Goal: Transaction & Acquisition: Purchase product/service

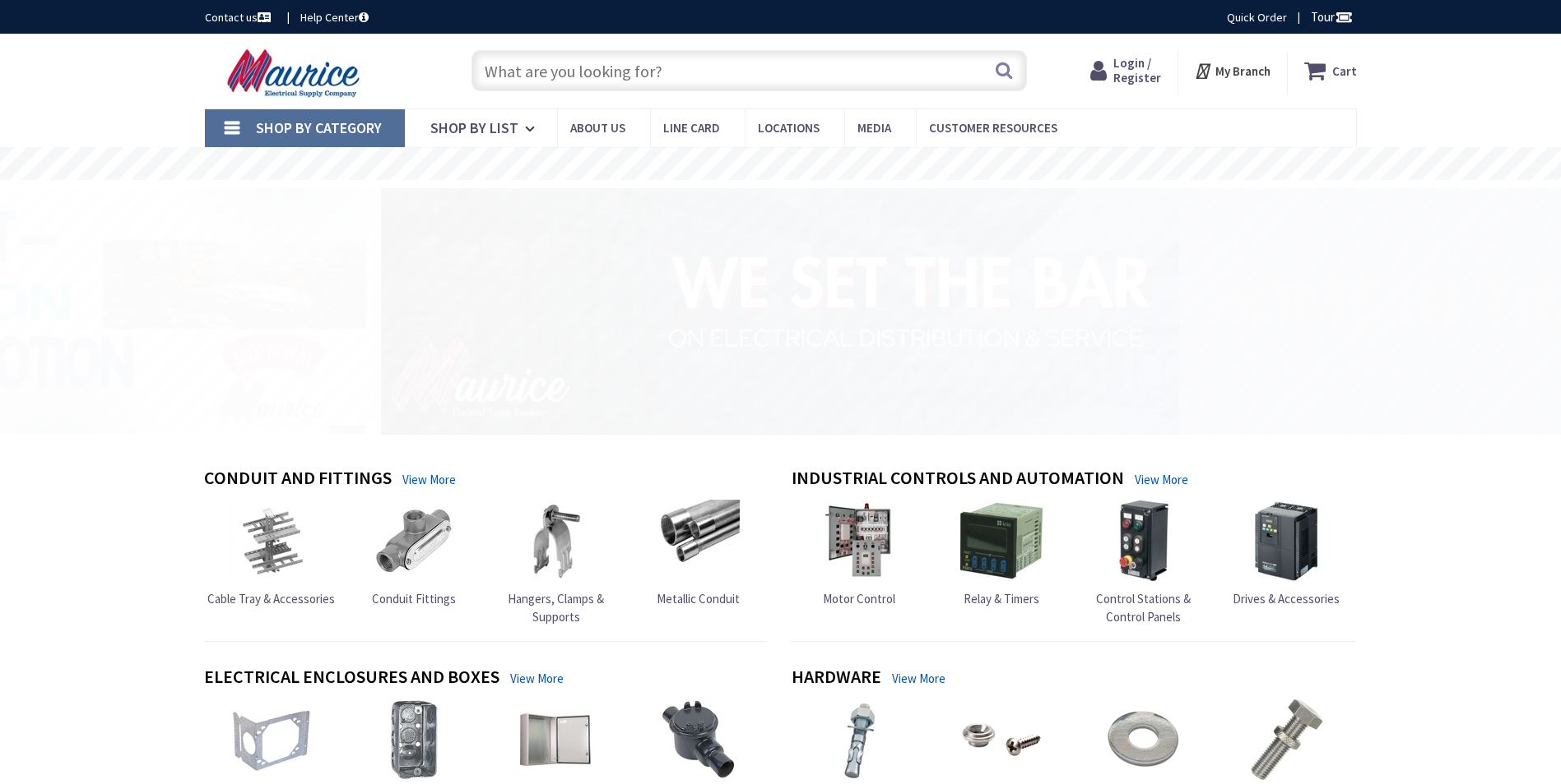
type input "[PERSON_NAME] View Ct, [PERSON_NAME], VA 22015, [GEOGRAPHIC_DATA]"
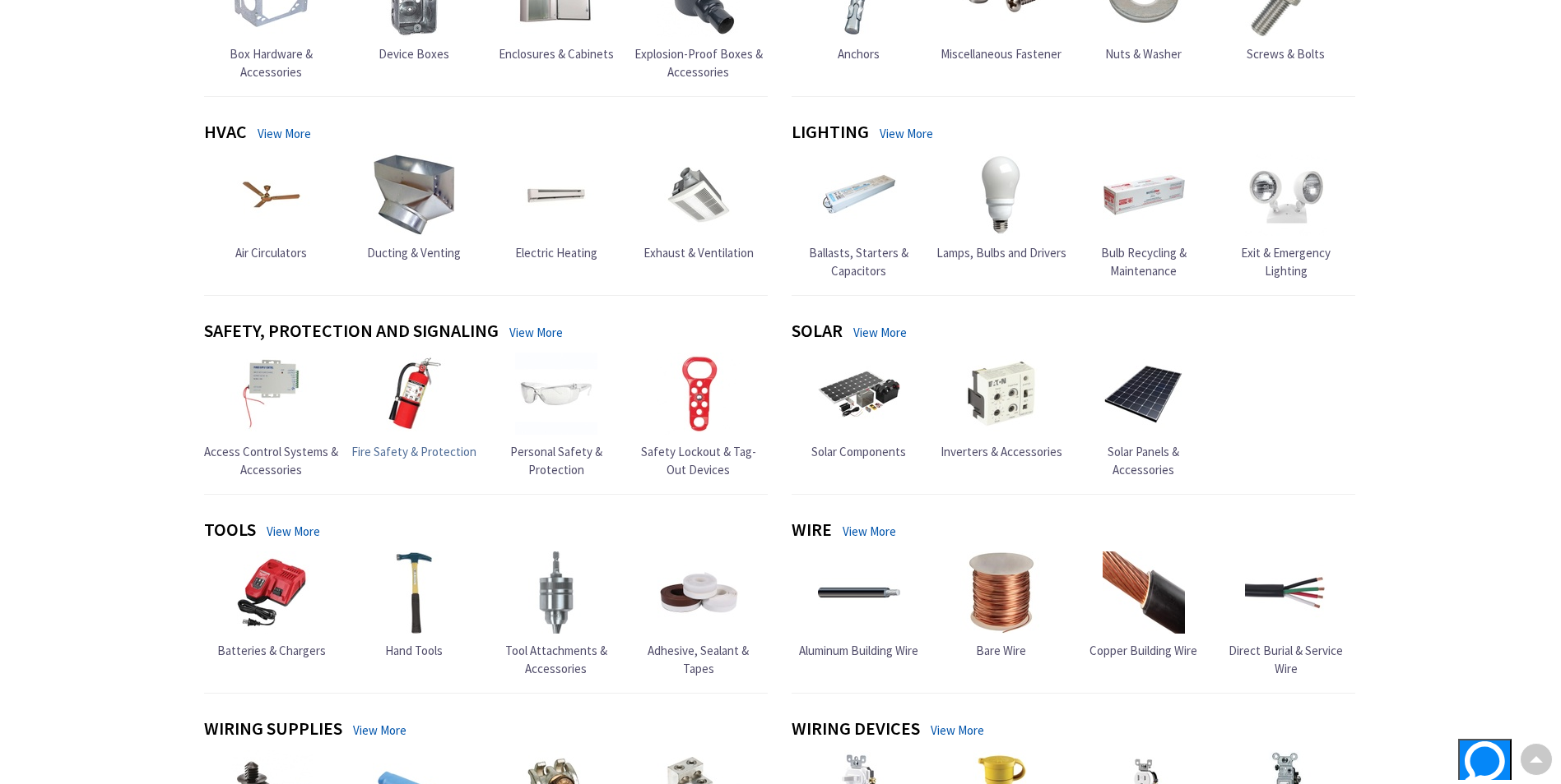
scroll to position [904, 0]
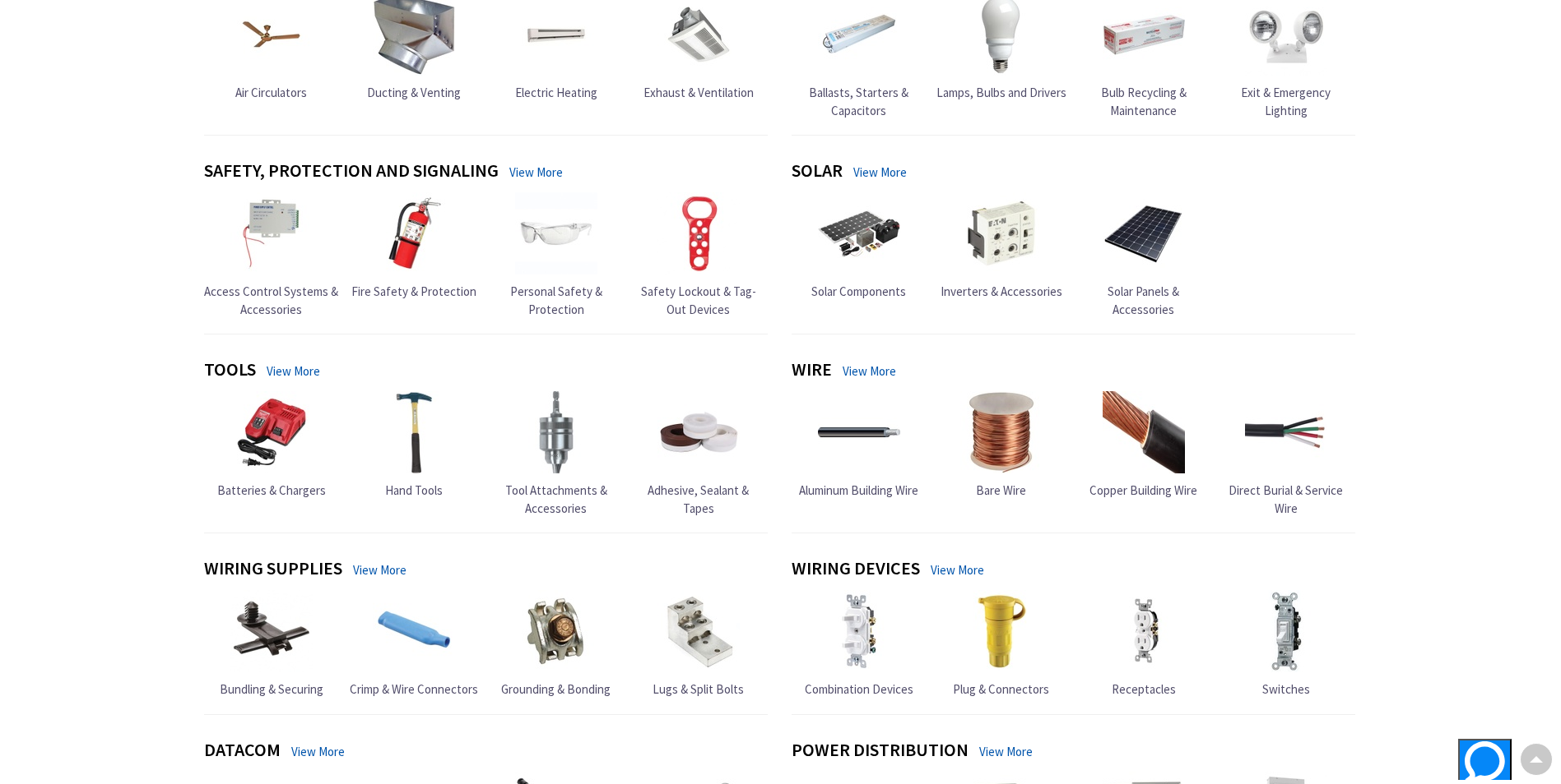
click at [295, 367] on link "View More" at bounding box center [293, 370] width 54 height 17
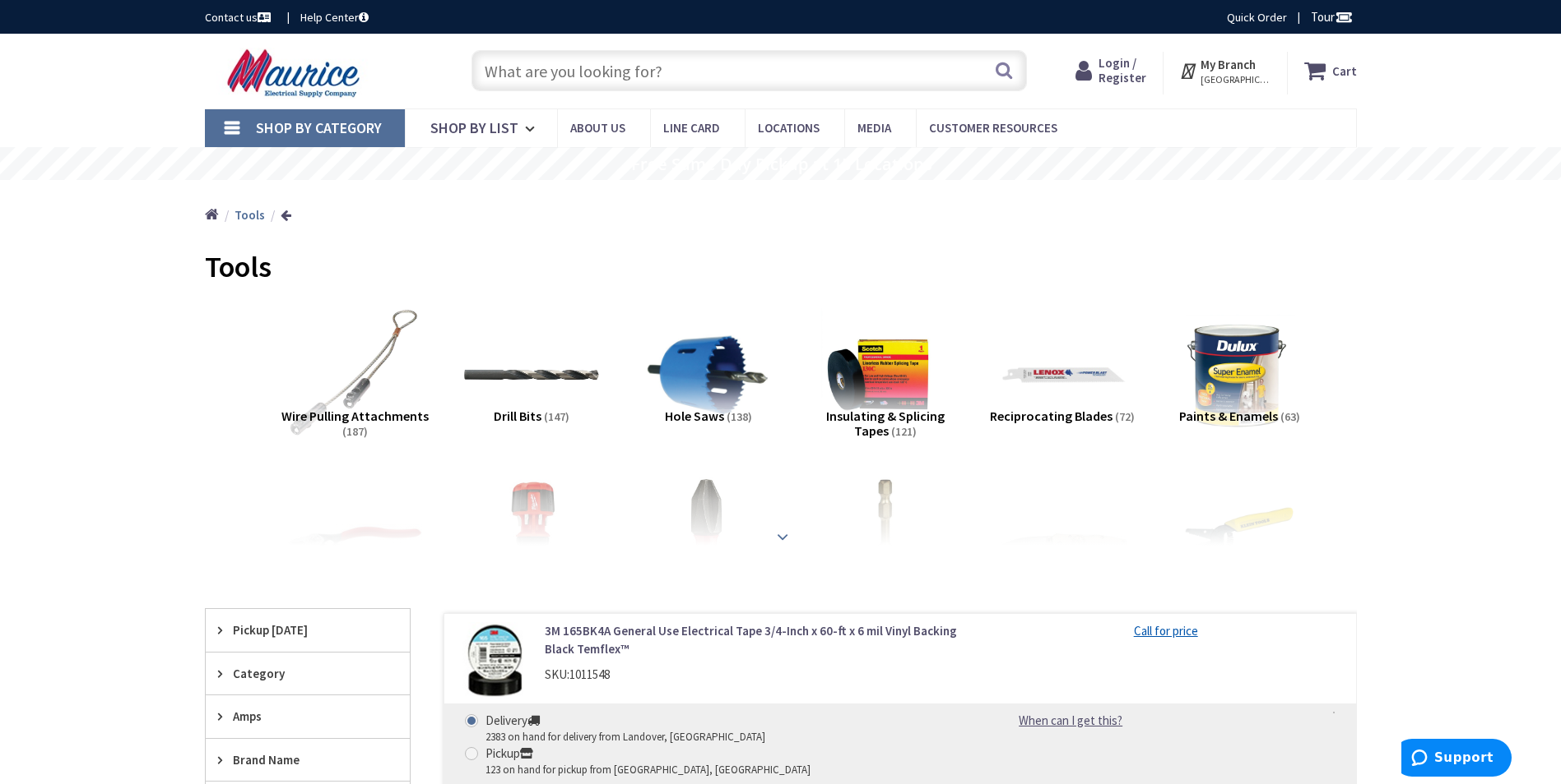
click at [781, 534] on strong at bounding box center [782, 537] width 20 height 18
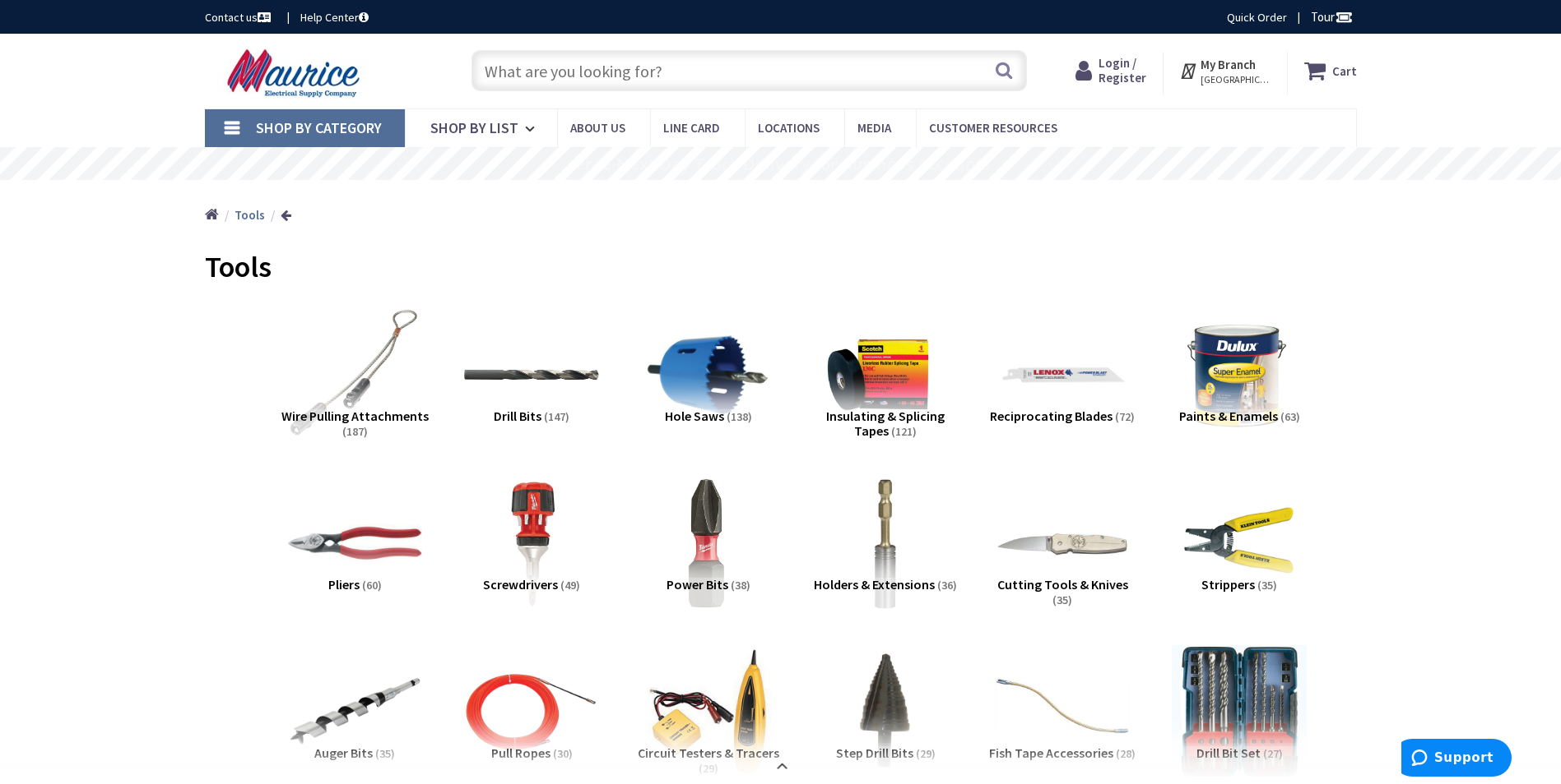
click at [566, 70] on input "text" at bounding box center [749, 70] width 555 height 41
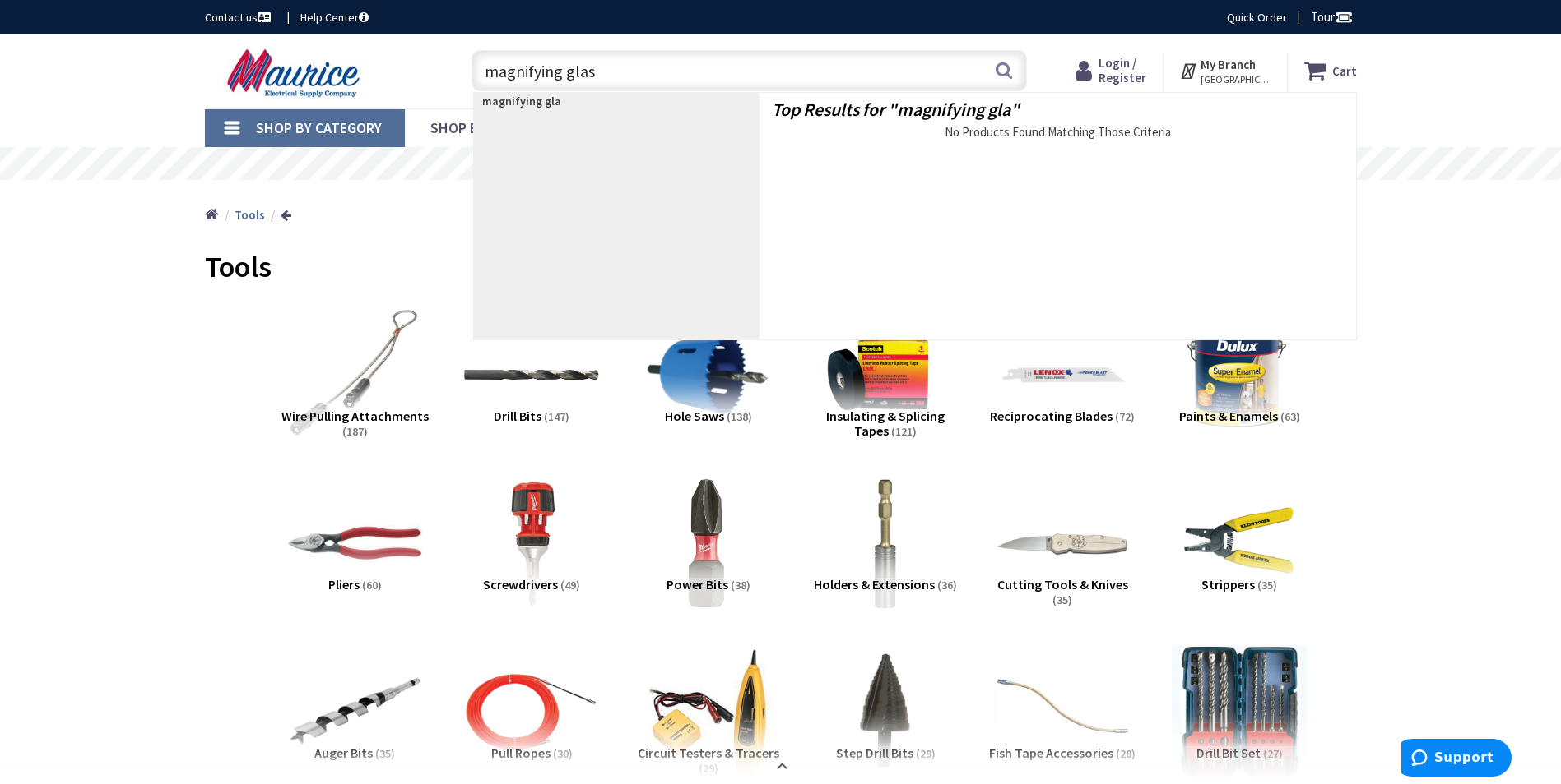
type input "magnifying glass"
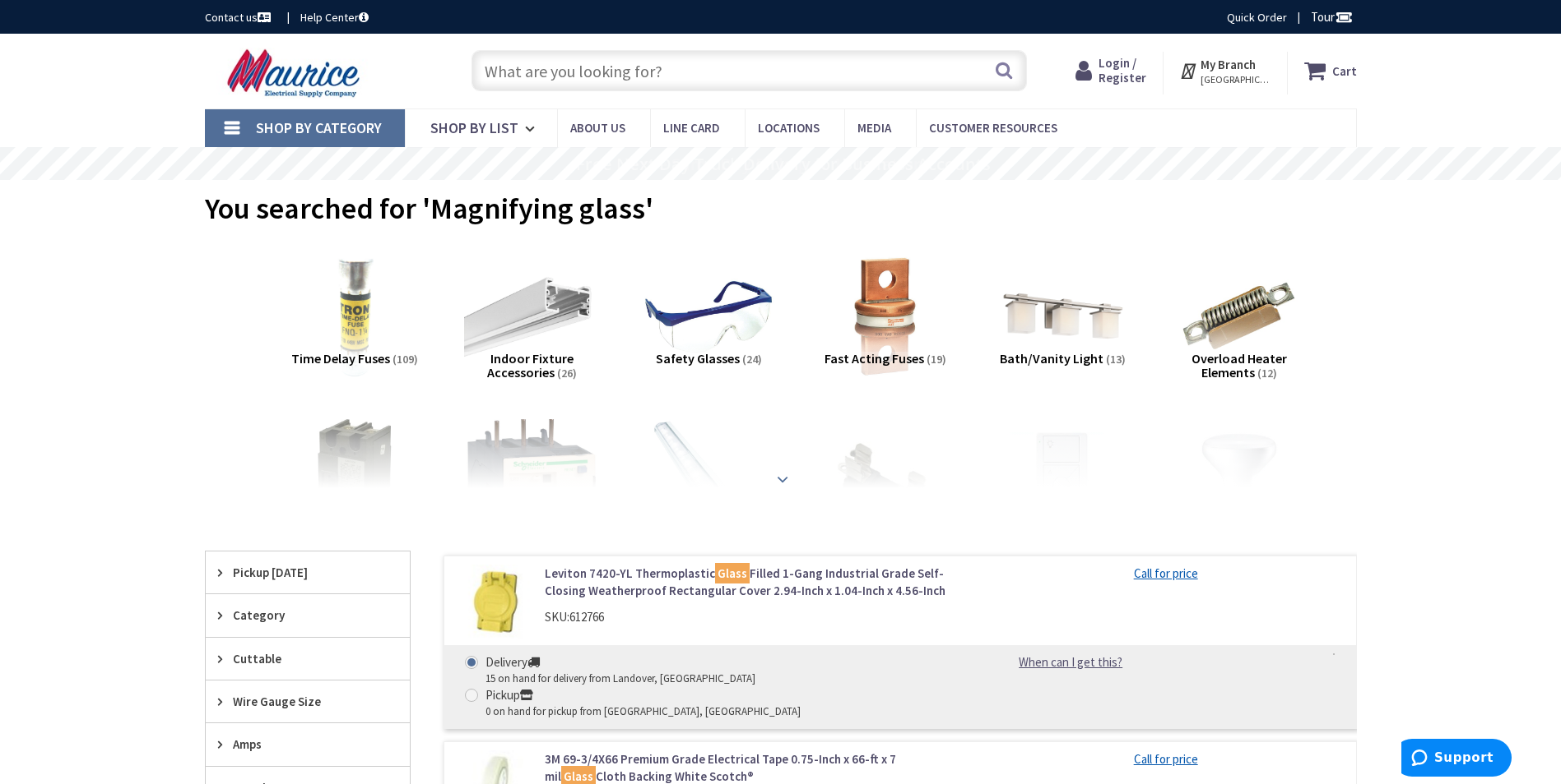
click at [783, 484] on strong at bounding box center [782, 479] width 20 height 18
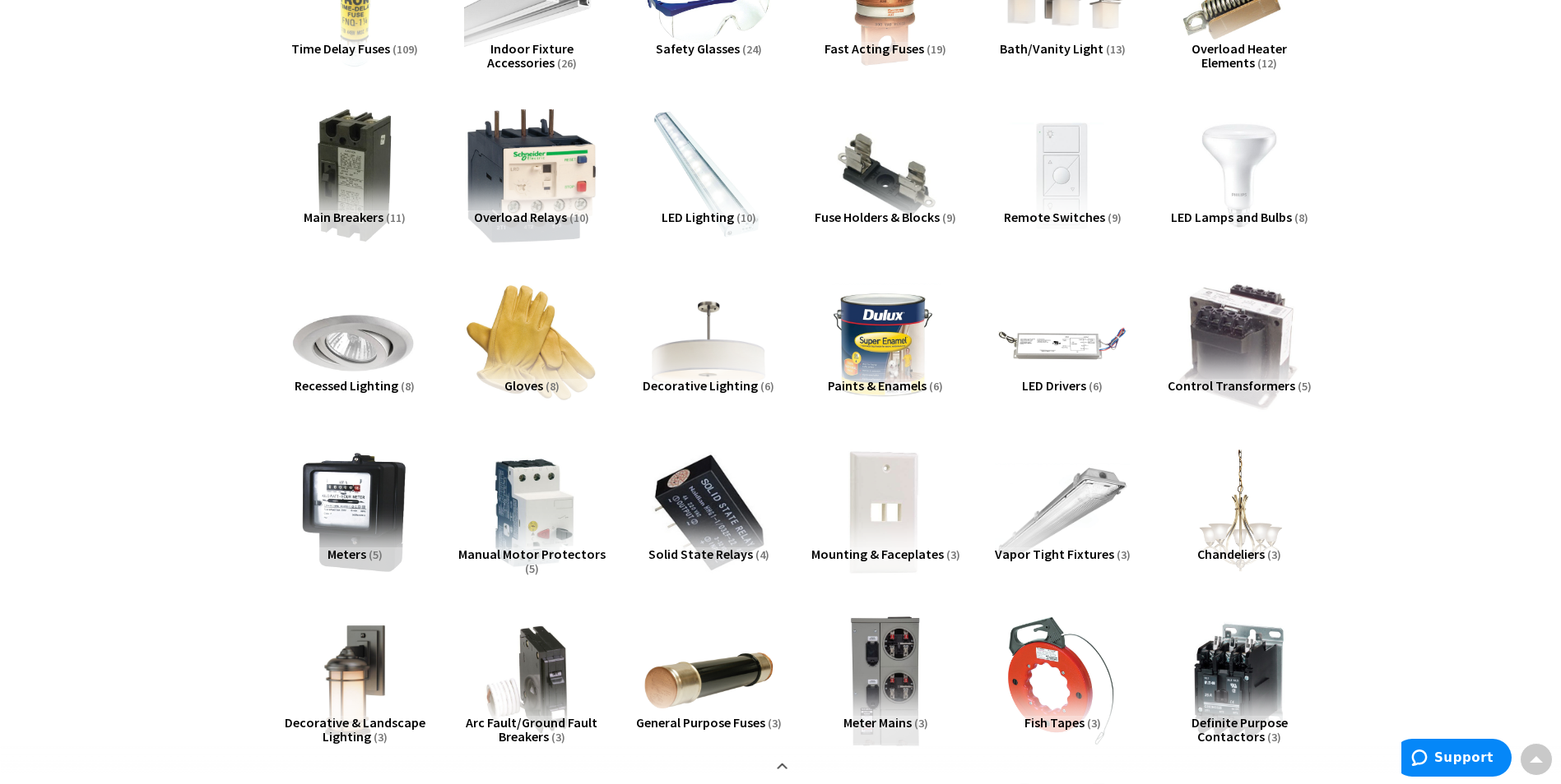
scroll to position [82, 0]
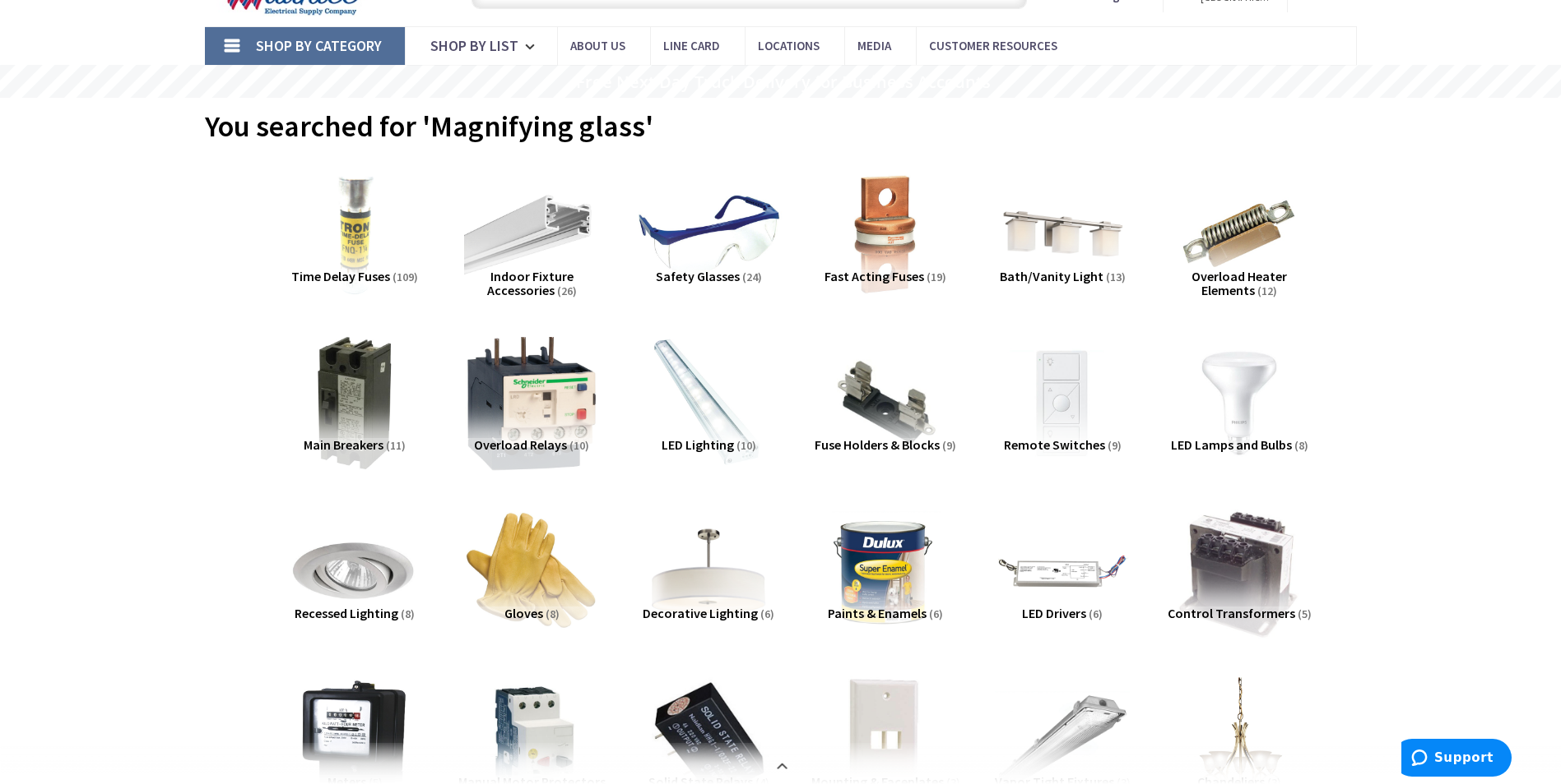
click at [733, 220] on img at bounding box center [708, 235] width 149 height 149
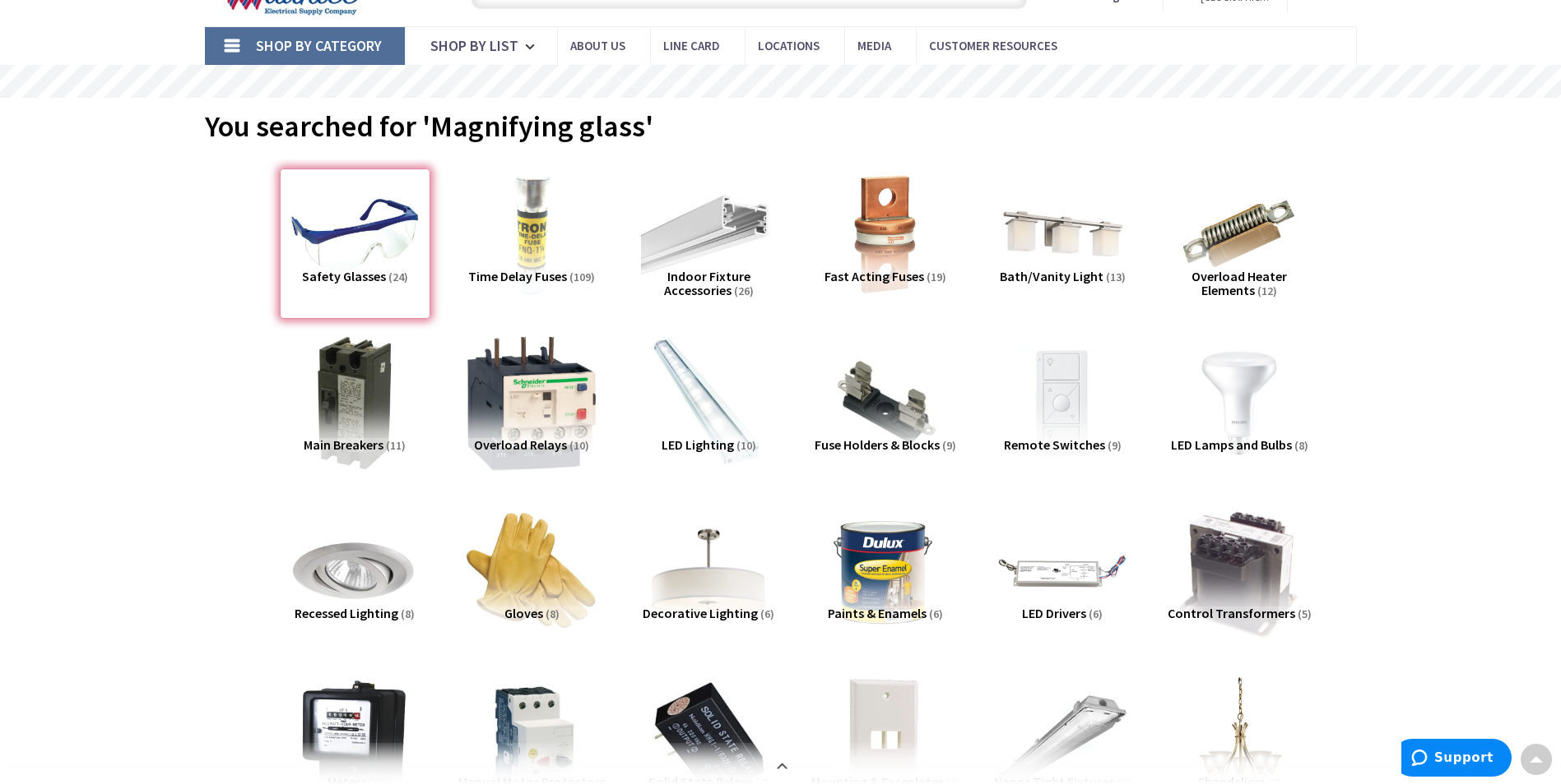
scroll to position [2138, 0]
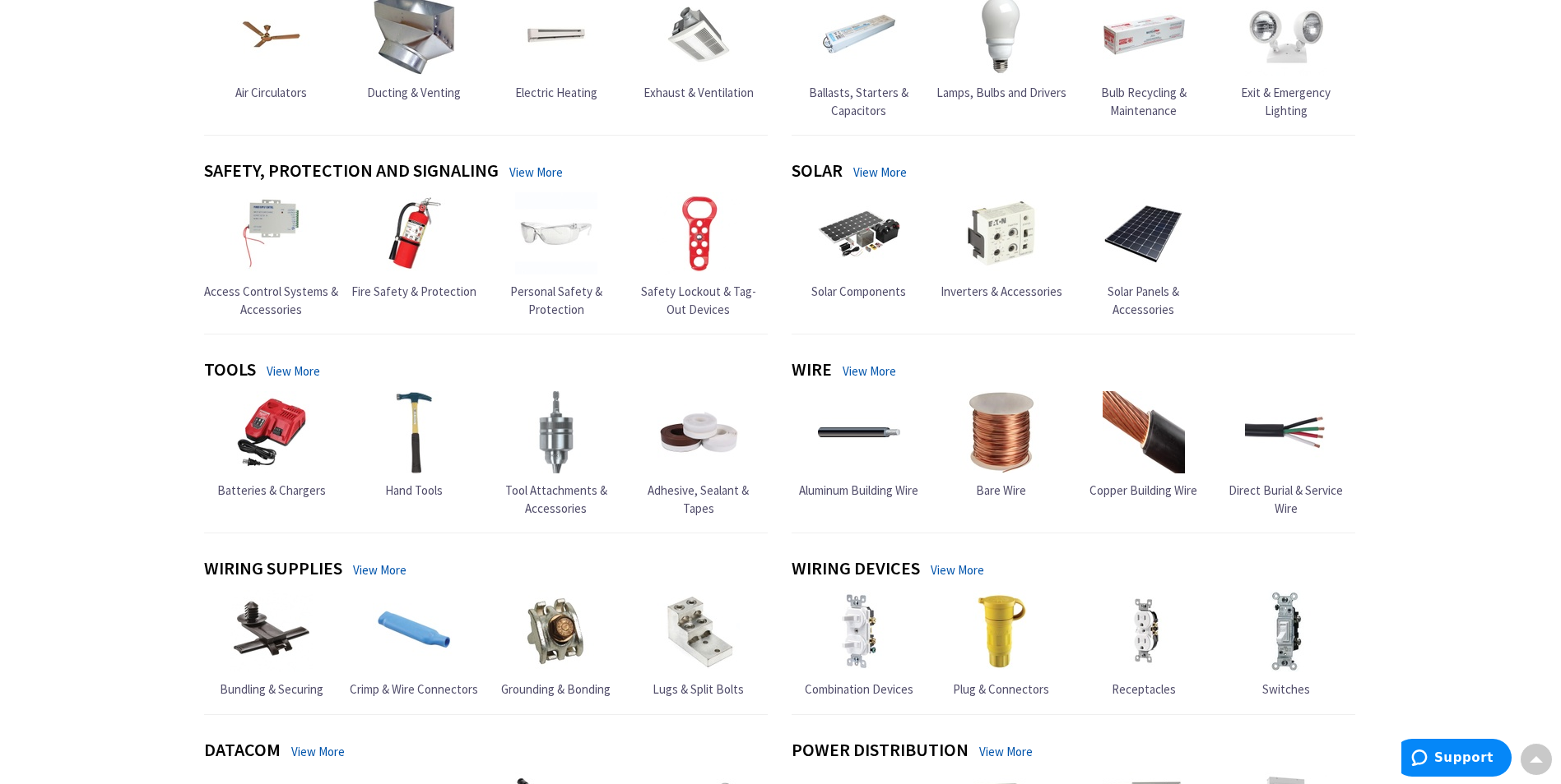
click at [556, 230] on img at bounding box center [556, 233] width 82 height 82
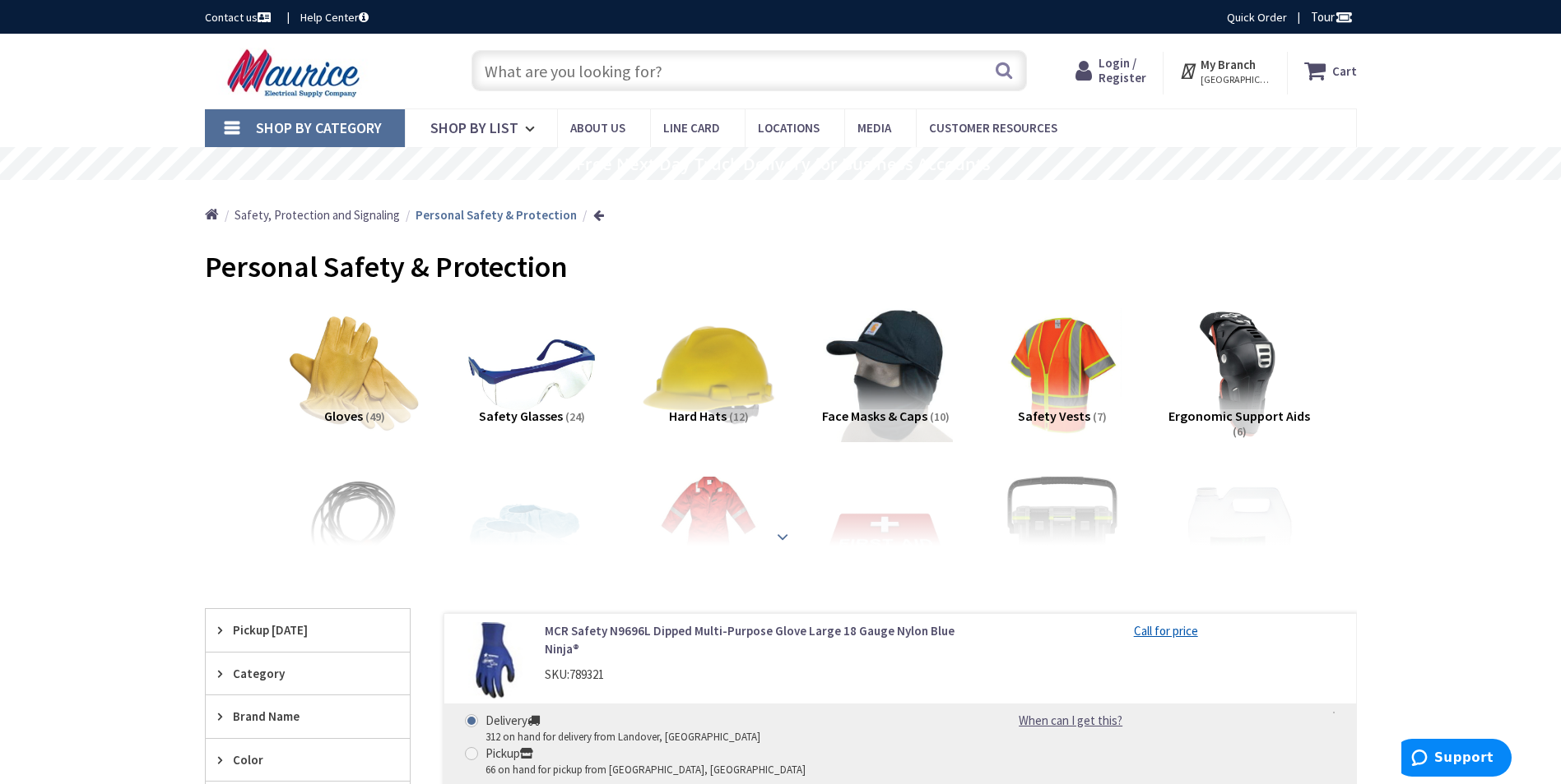
click at [784, 536] on strong at bounding box center [782, 537] width 20 height 18
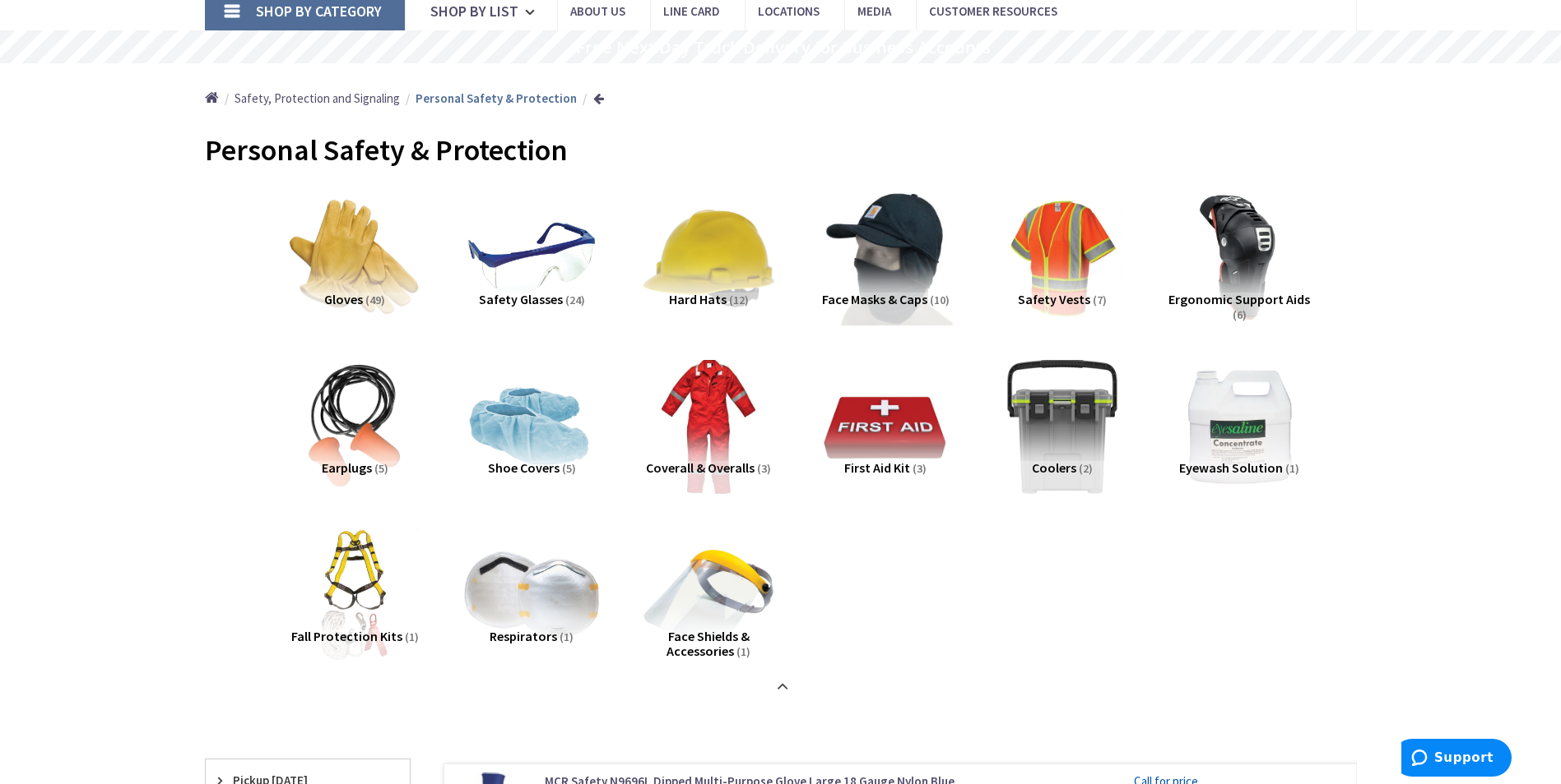
scroll to position [247, 0]
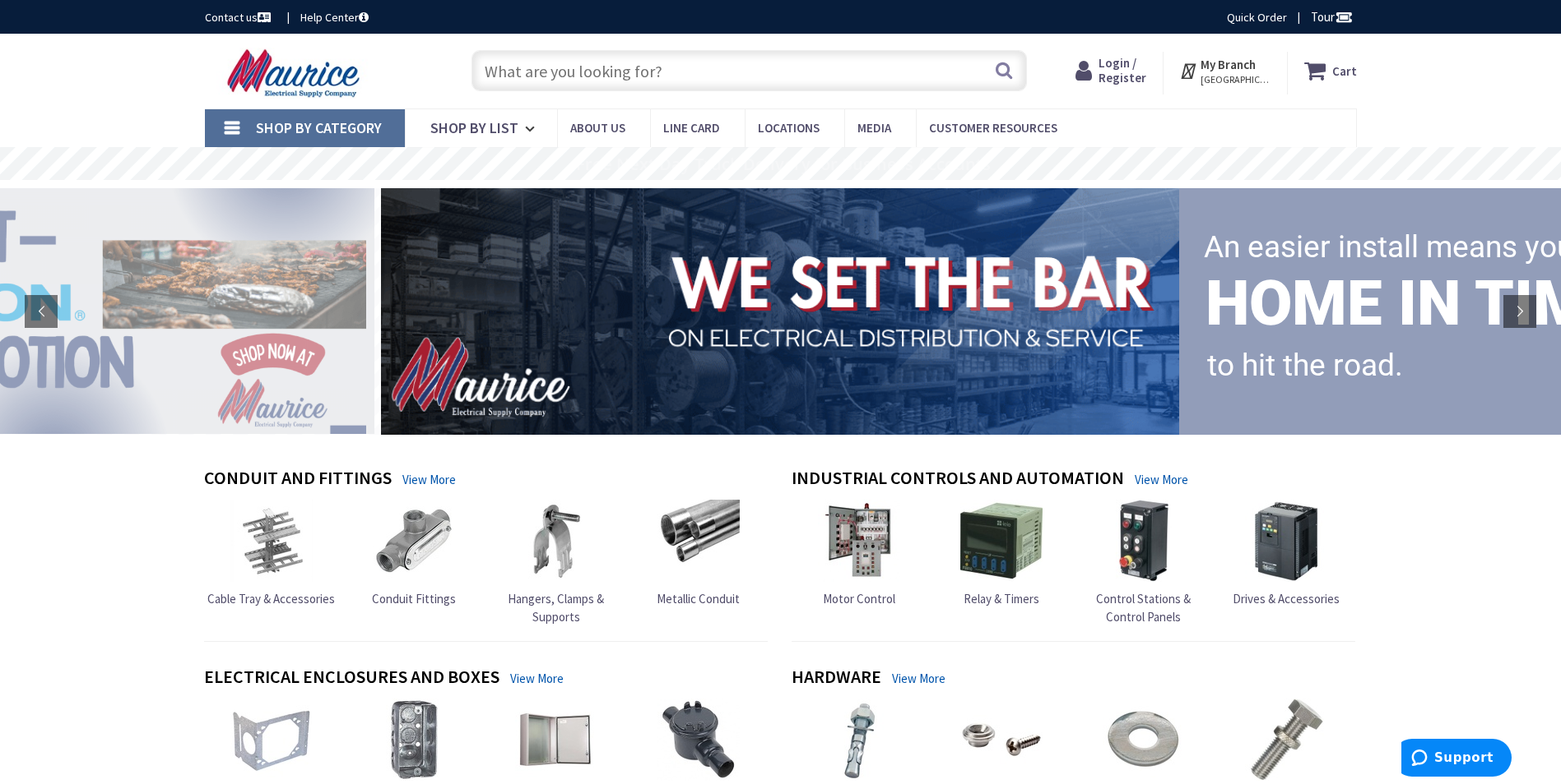
click at [608, 72] on input "text" at bounding box center [749, 70] width 555 height 41
